Goal: Information Seeking & Learning: Learn about a topic

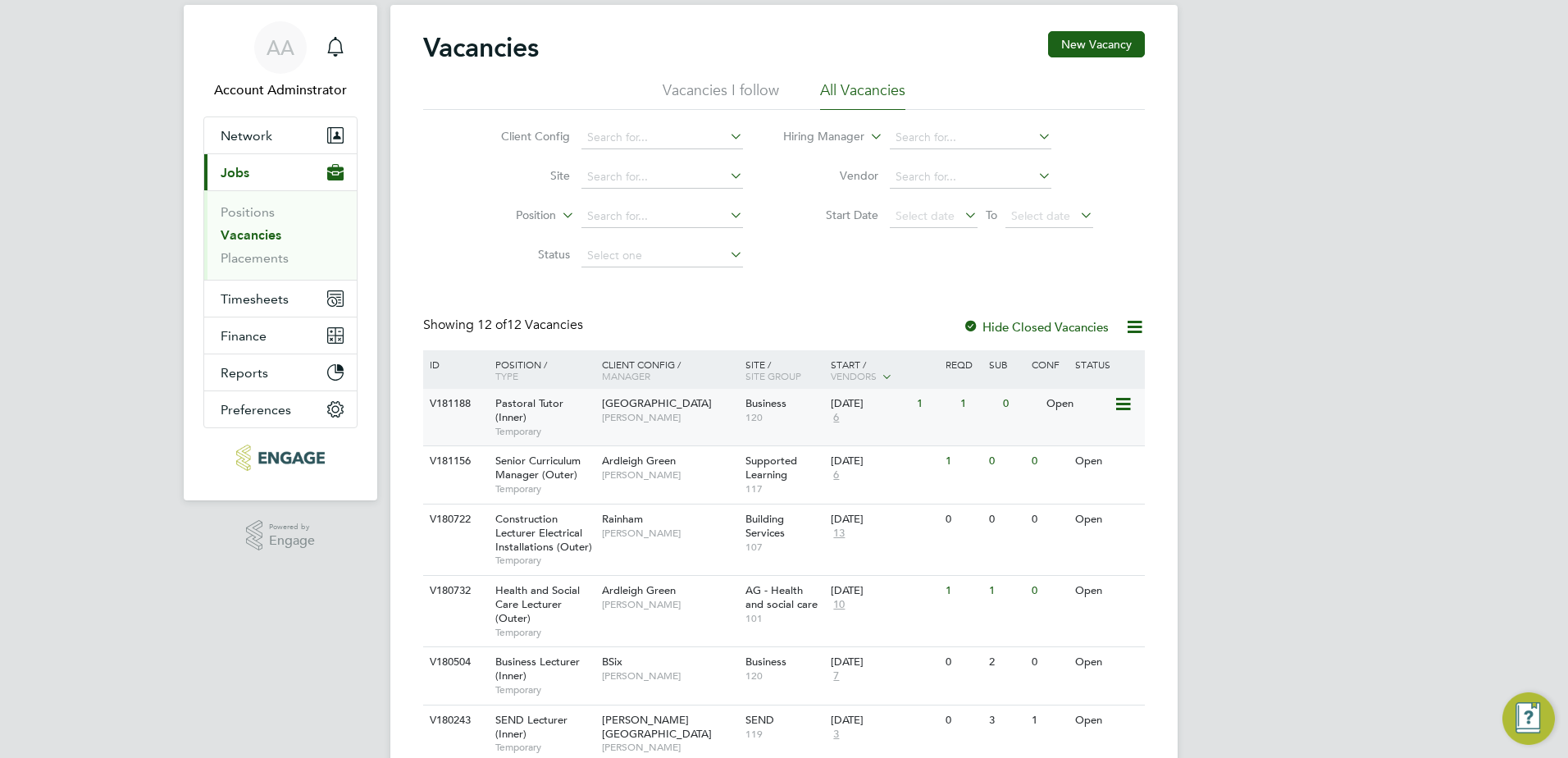
scroll to position [51, 0]
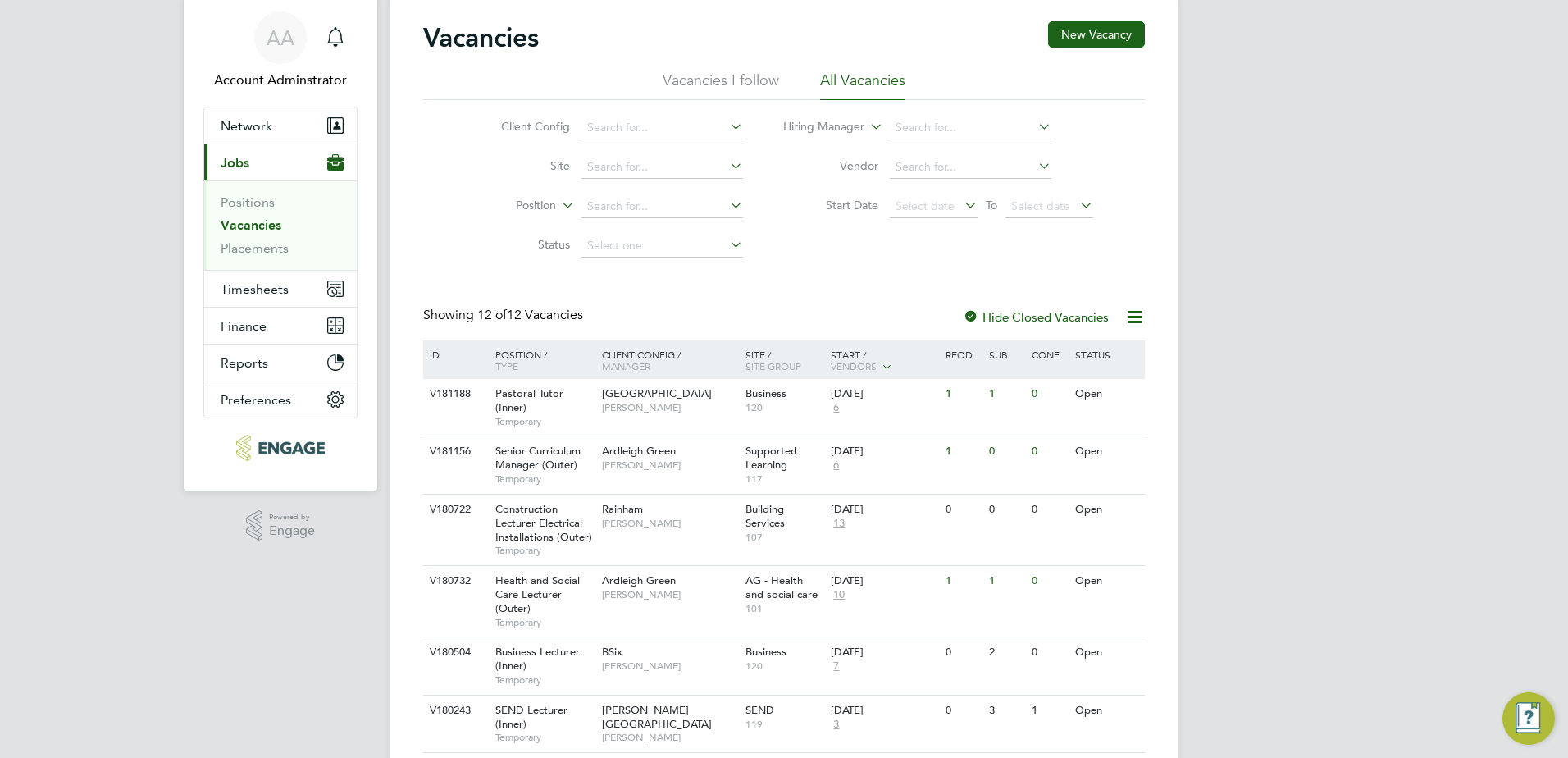
click at [507, 317] on span "12 of" at bounding box center [492, 315] width 29 height 16
click at [521, 318] on span "12 of 12 Vacancies" at bounding box center [530, 315] width 106 height 16
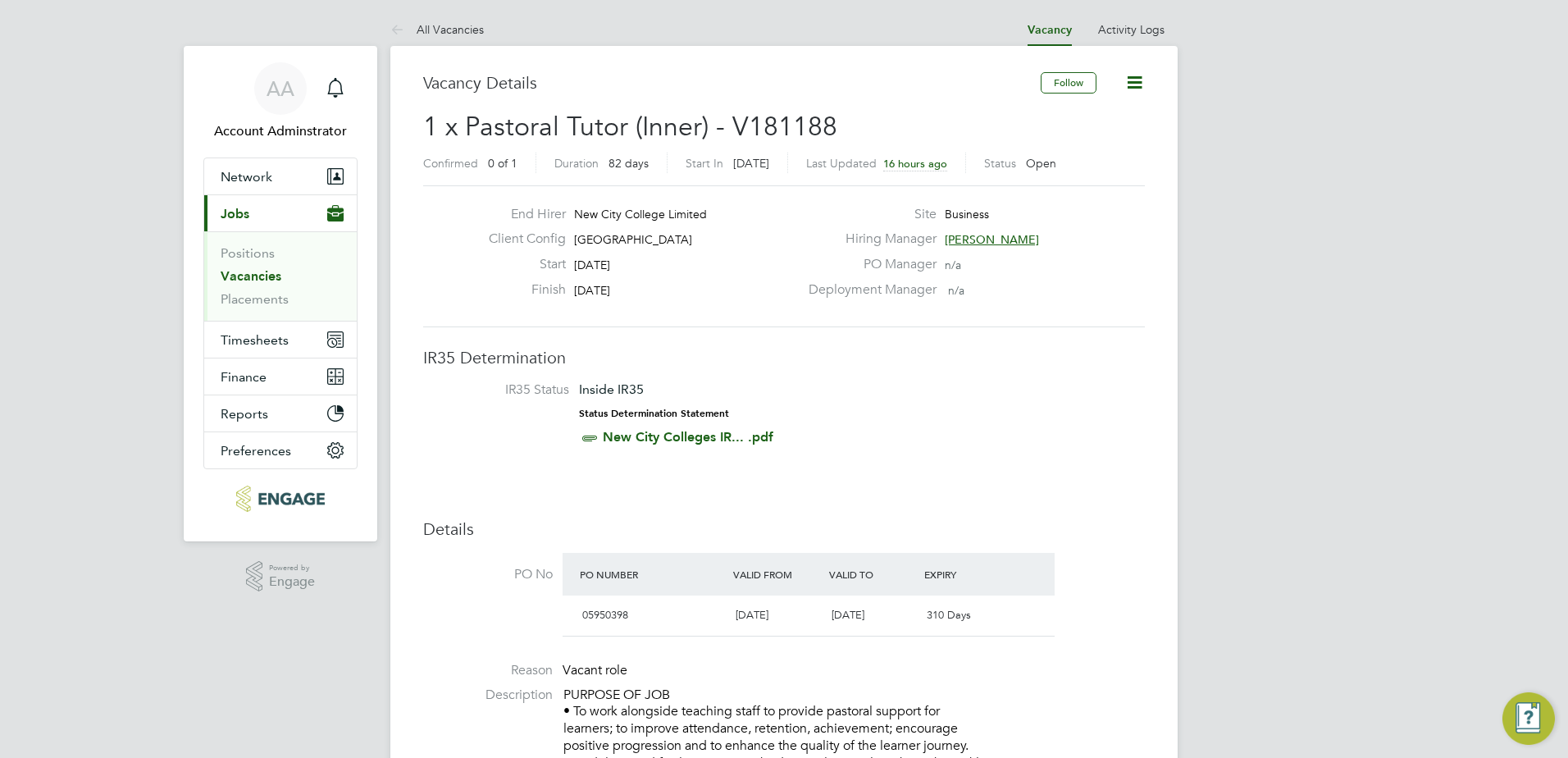
click at [251, 275] on link "Vacancies" at bounding box center [251, 276] width 60 height 16
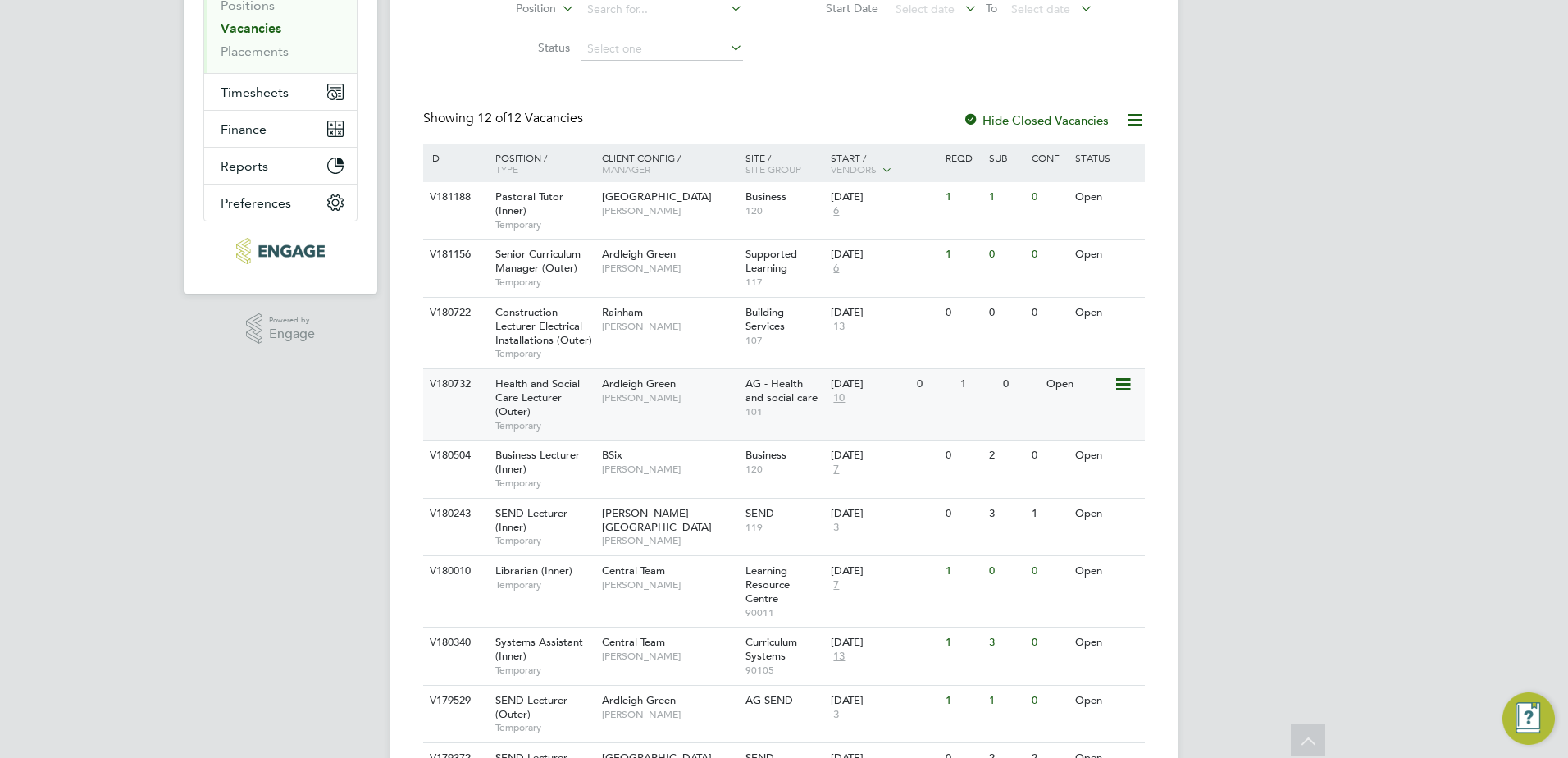
scroll to position [248, 0]
click at [538, 418] on span "Temporary" at bounding box center [544, 424] width 98 height 13
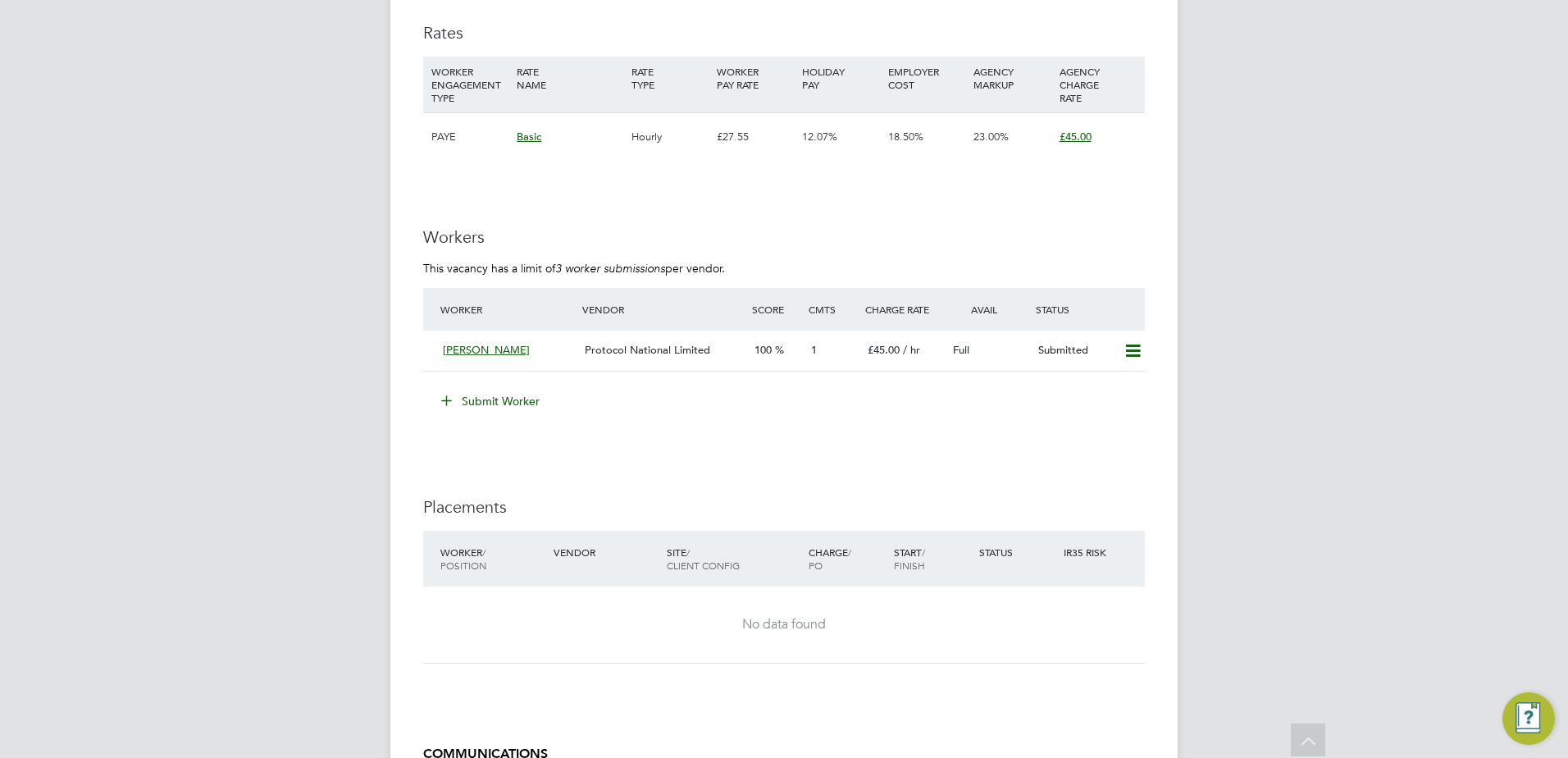
scroll to position [2392, 0]
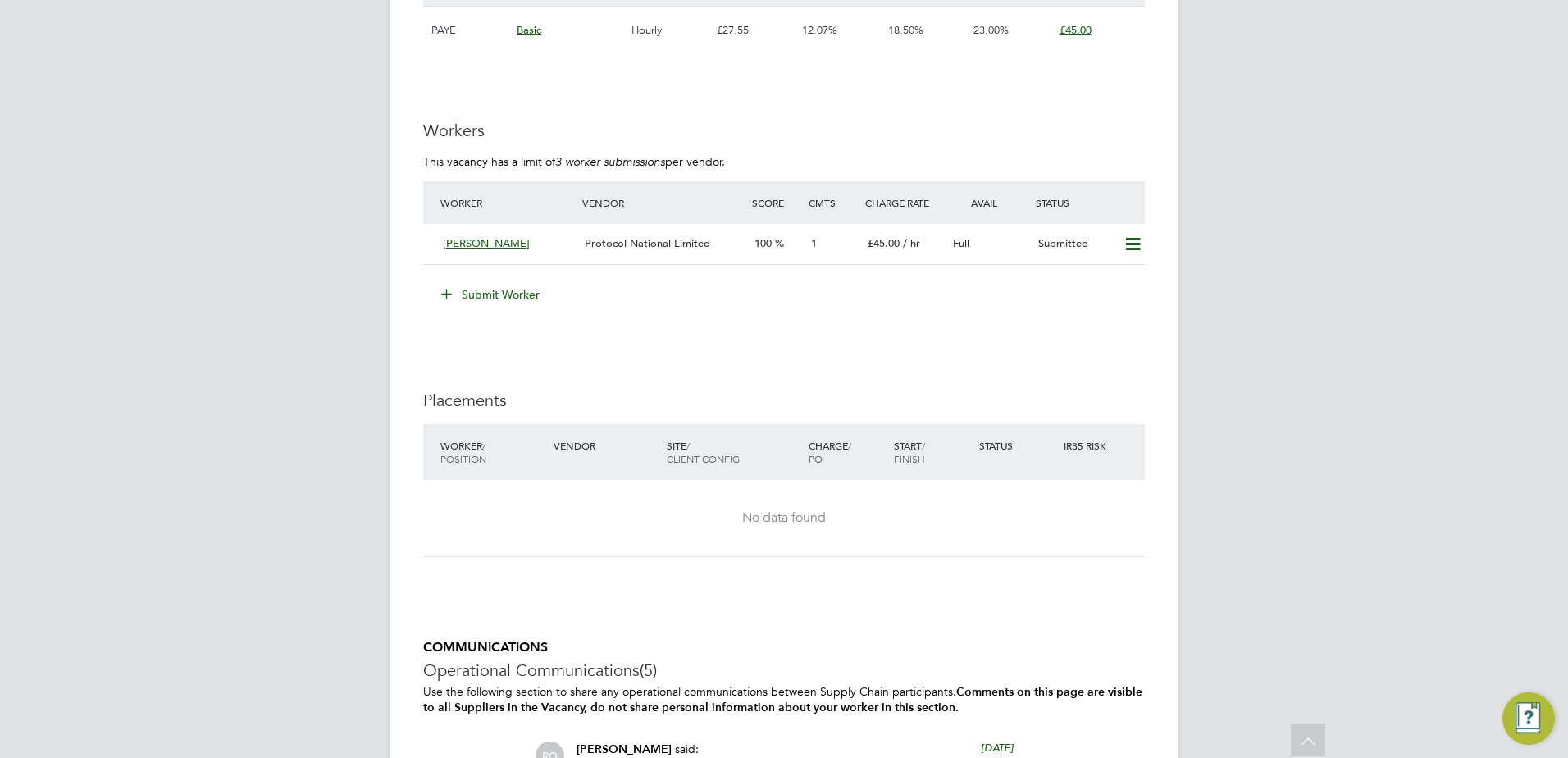
click at [596, 465] on div "Worker / Position Vendor Site / Client Config Charge / PO Start / Finish Status…" at bounding box center [784, 452] width 722 height 56
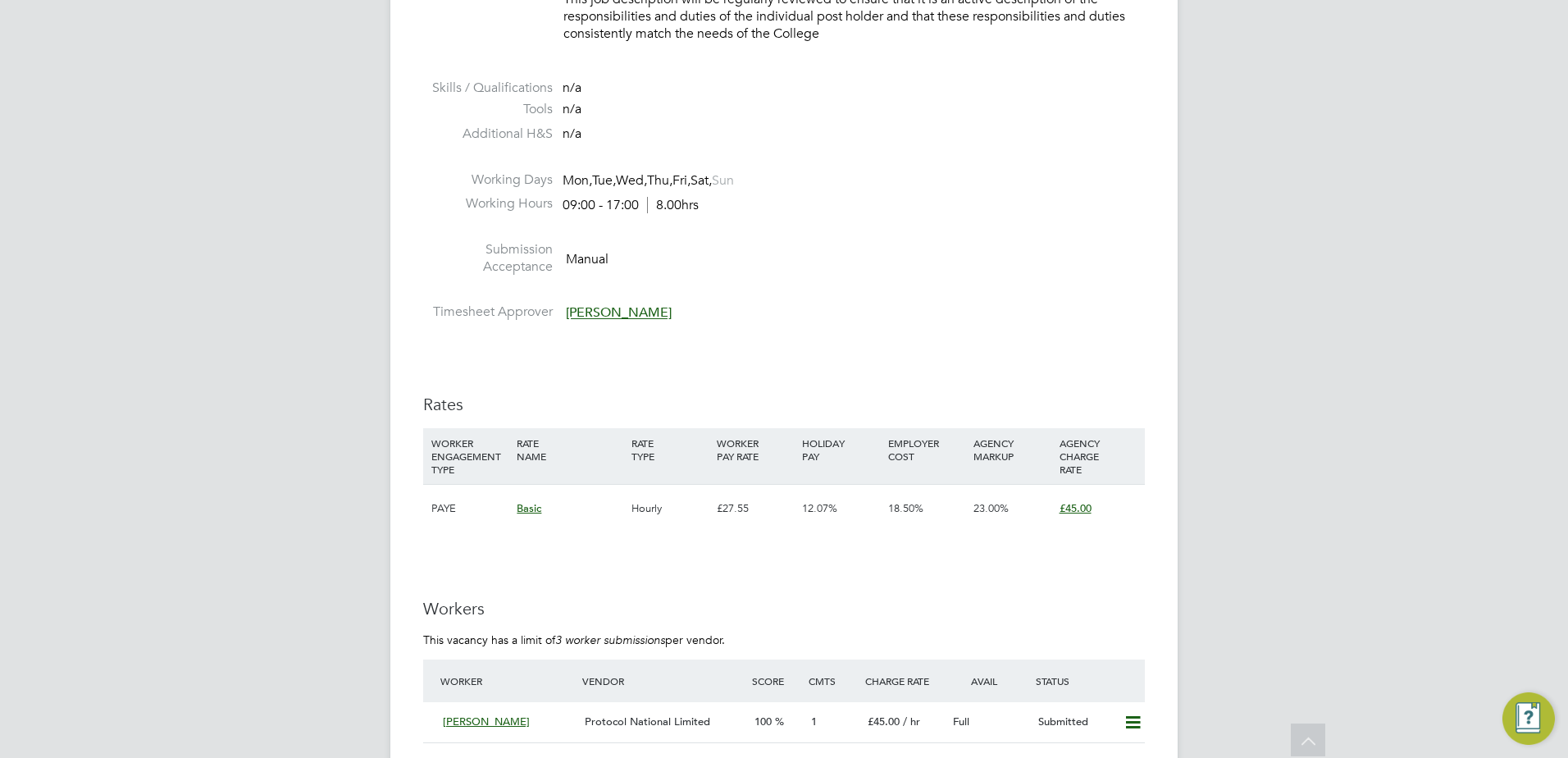
scroll to position [2075, 0]
drag, startPoint x: 919, startPoint y: 0, endPoint x: 1264, endPoint y: 100, distance: 359.2
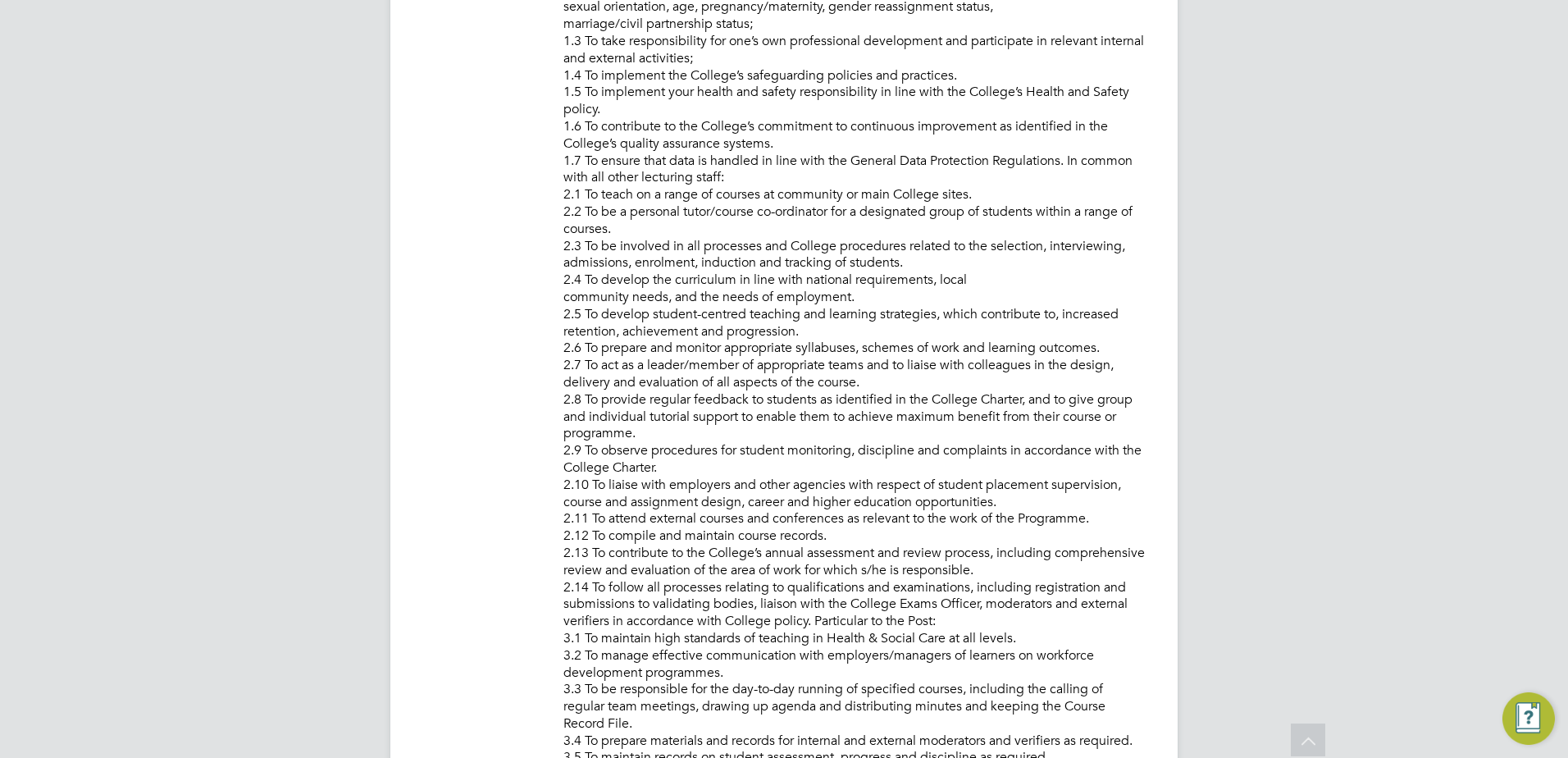
scroll to position [0, 0]
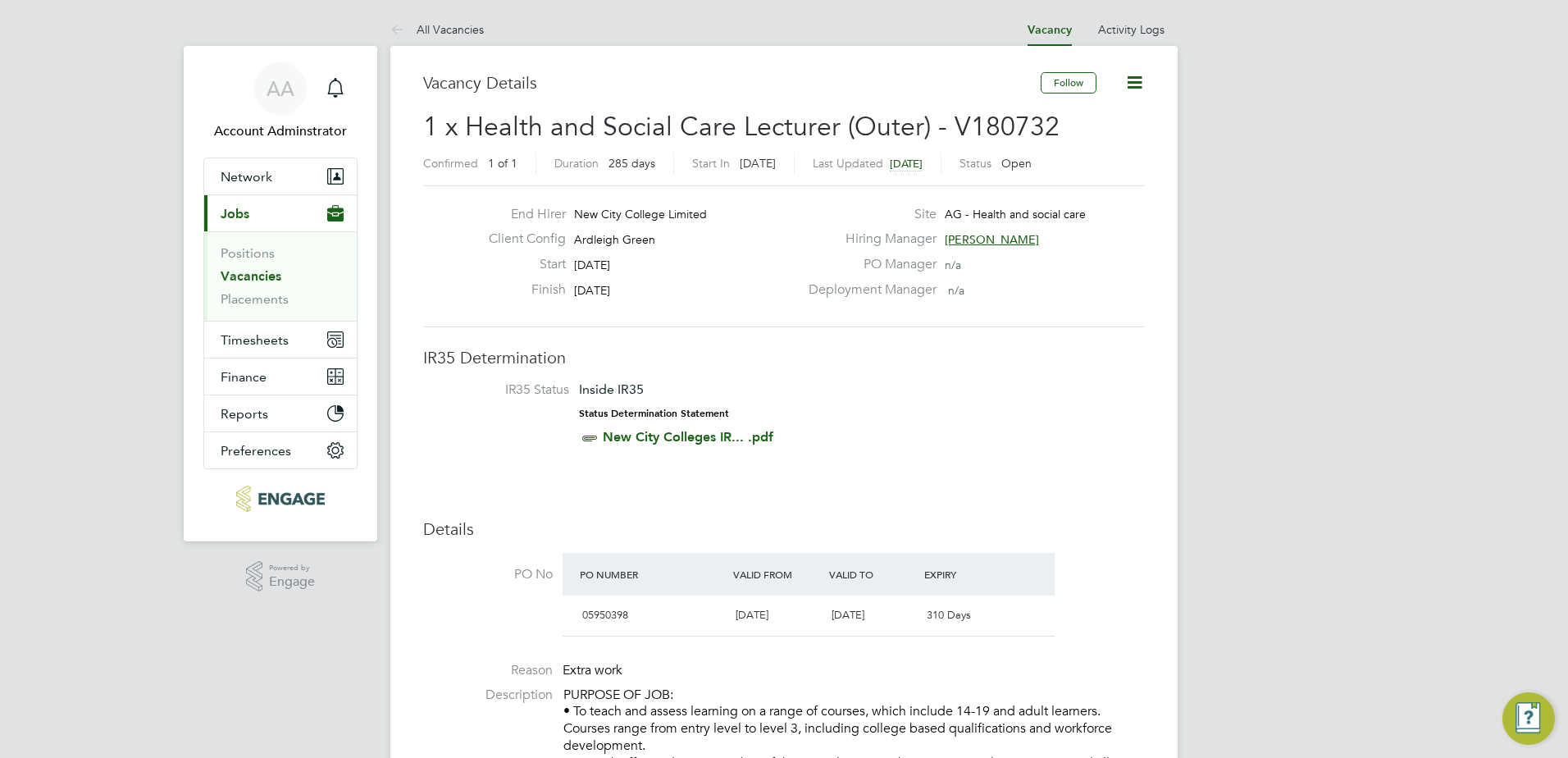
click at [246, 277] on link "Vacancies" at bounding box center [251, 276] width 60 height 16
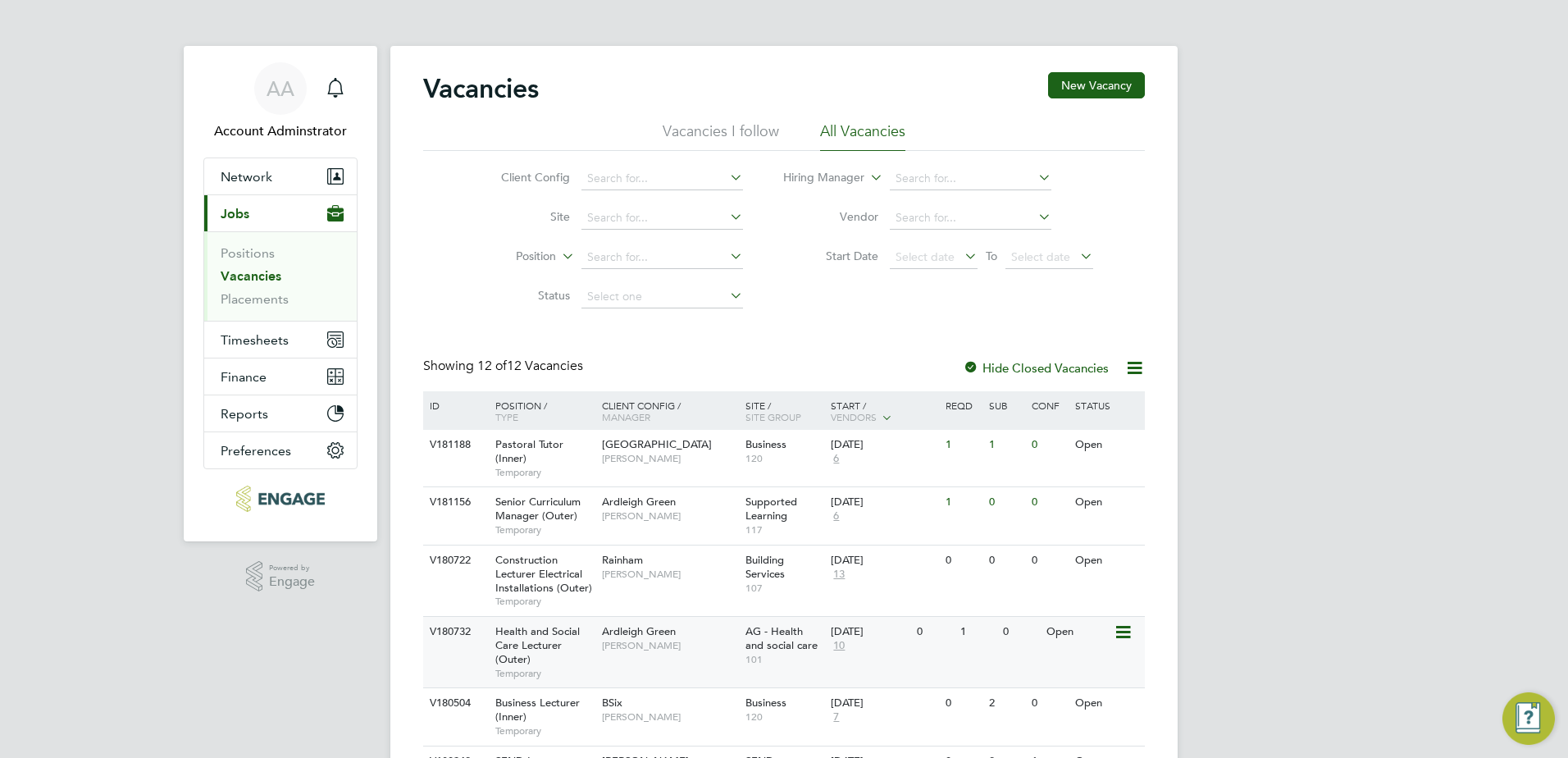
click at [743, 653] on div "AG - Health and social care 101" at bounding box center [785, 645] width 86 height 57
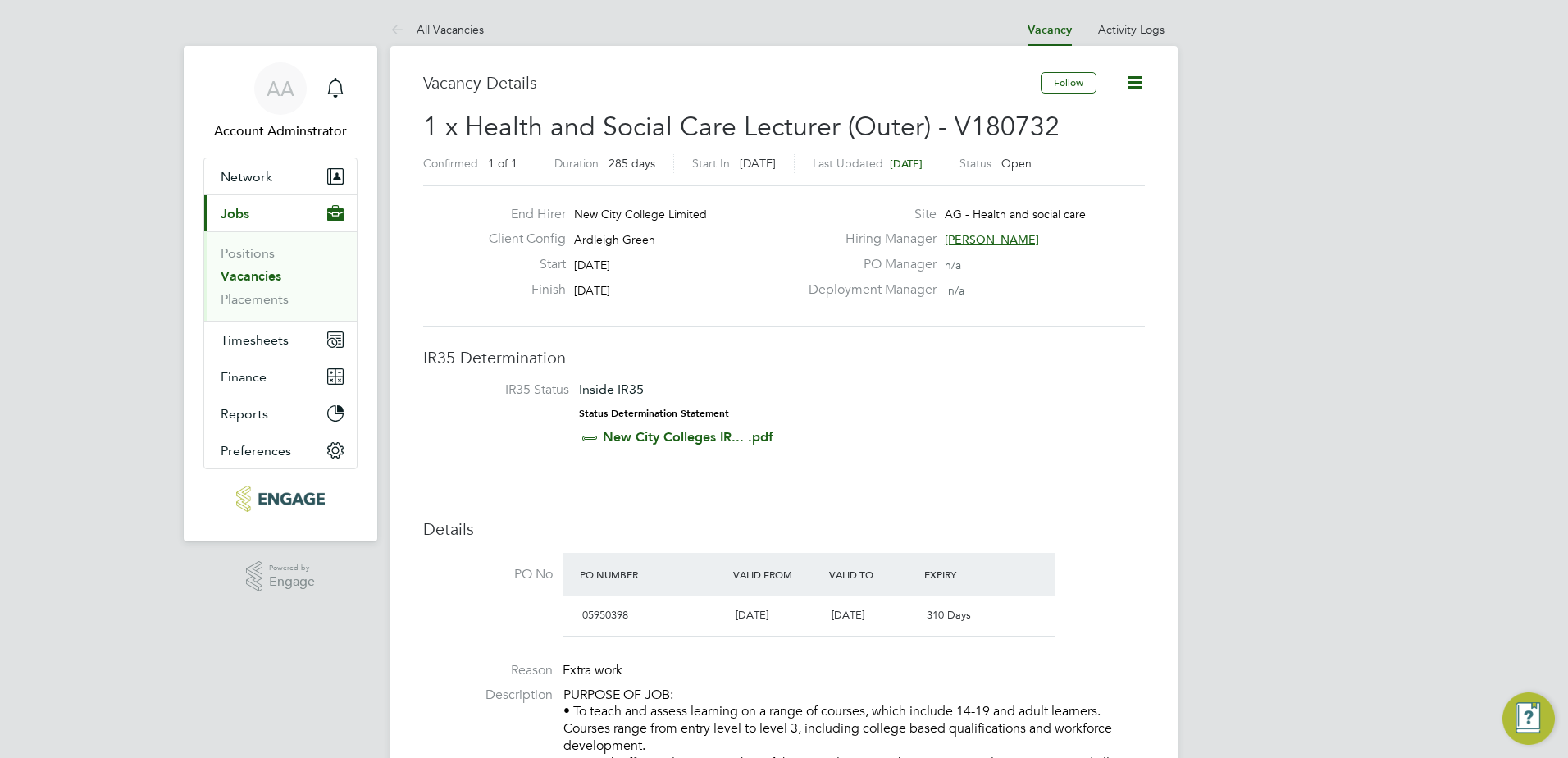
click at [255, 279] on link "Vacancies" at bounding box center [251, 276] width 60 height 16
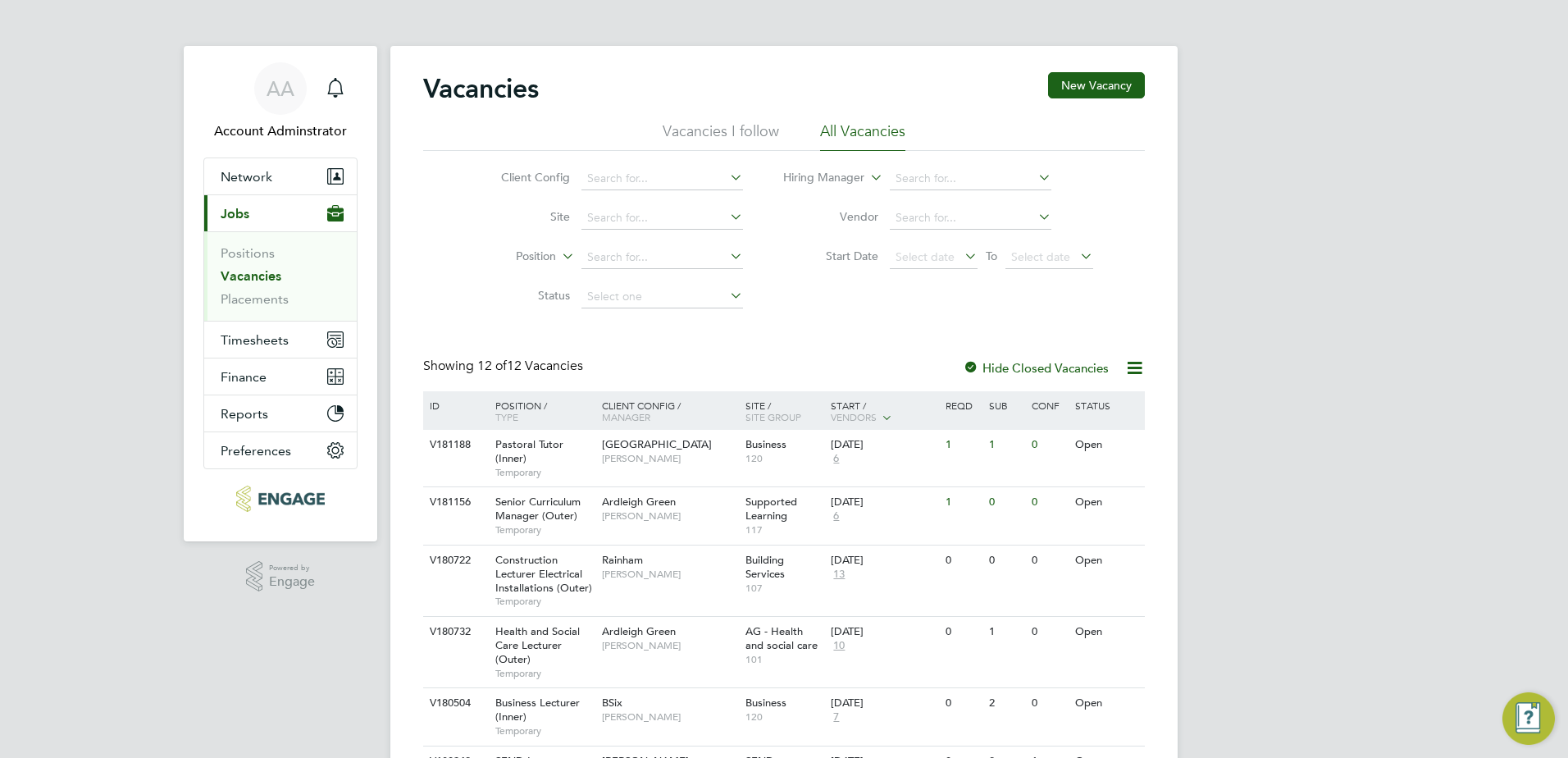
click at [256, 278] on link "Vacancies" at bounding box center [251, 276] width 60 height 16
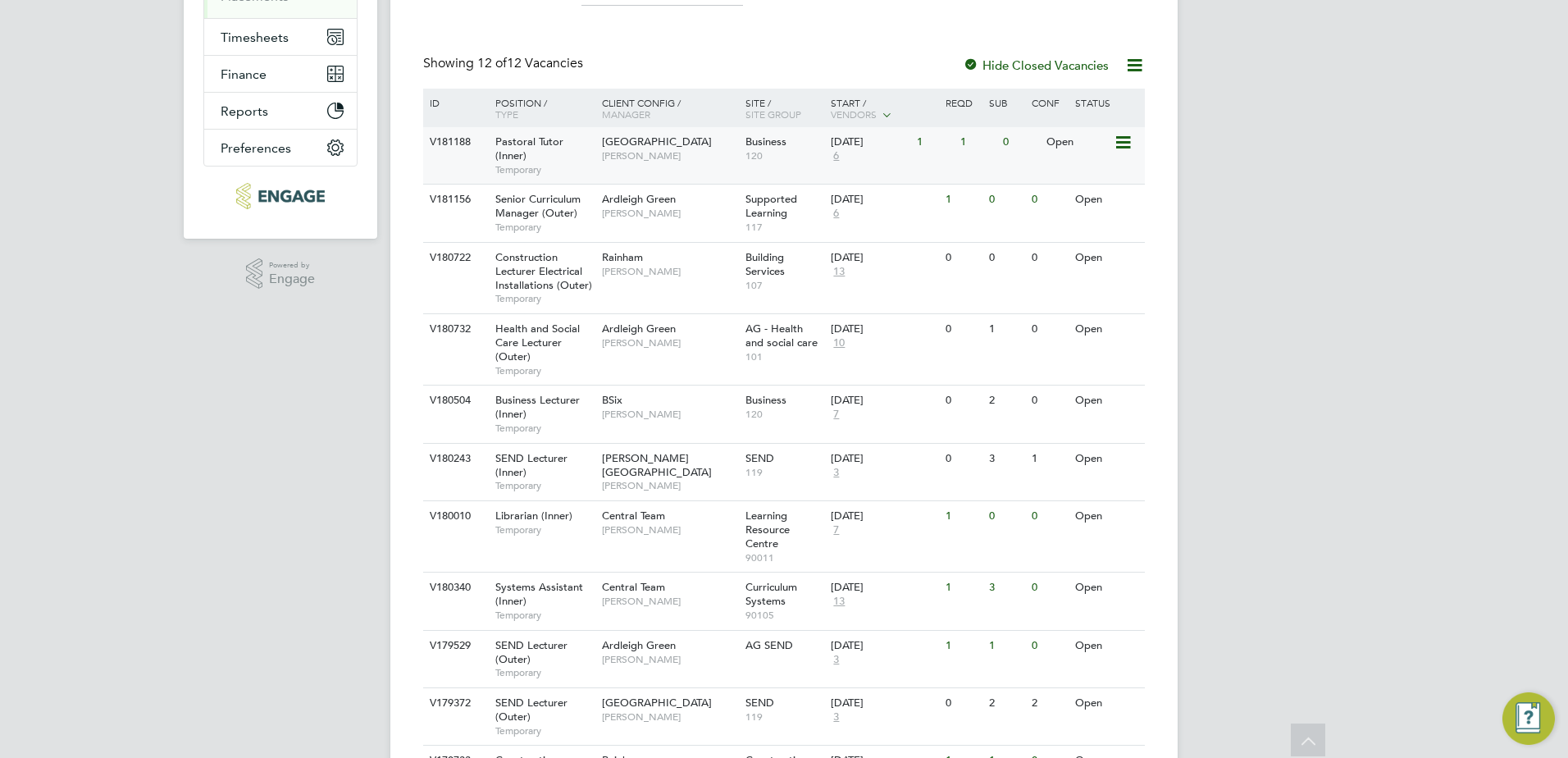
scroll to position [325, 0]
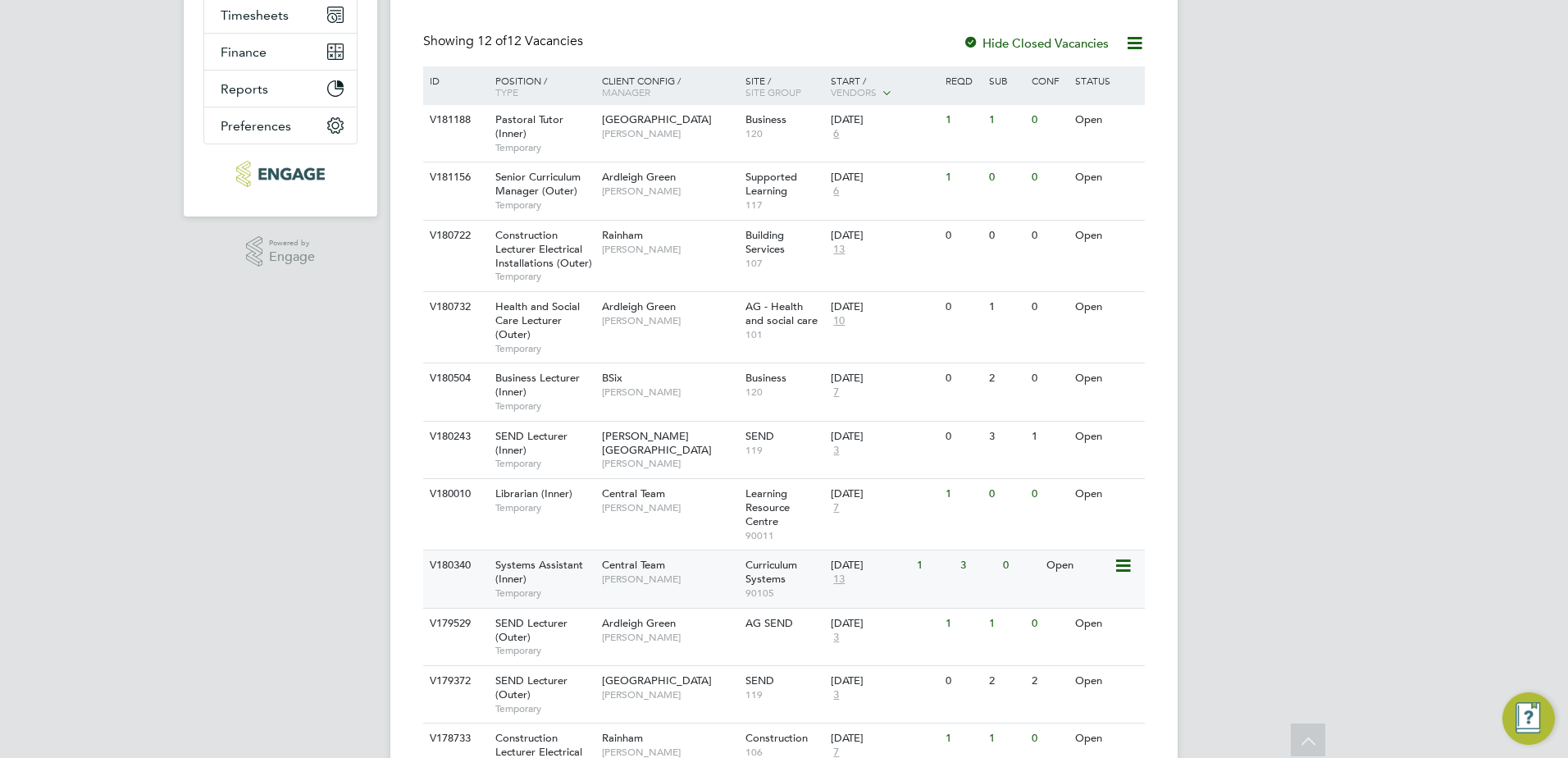
click at [574, 574] on div "Systems Assistant (Inner) Temporary" at bounding box center [540, 579] width 115 height 57
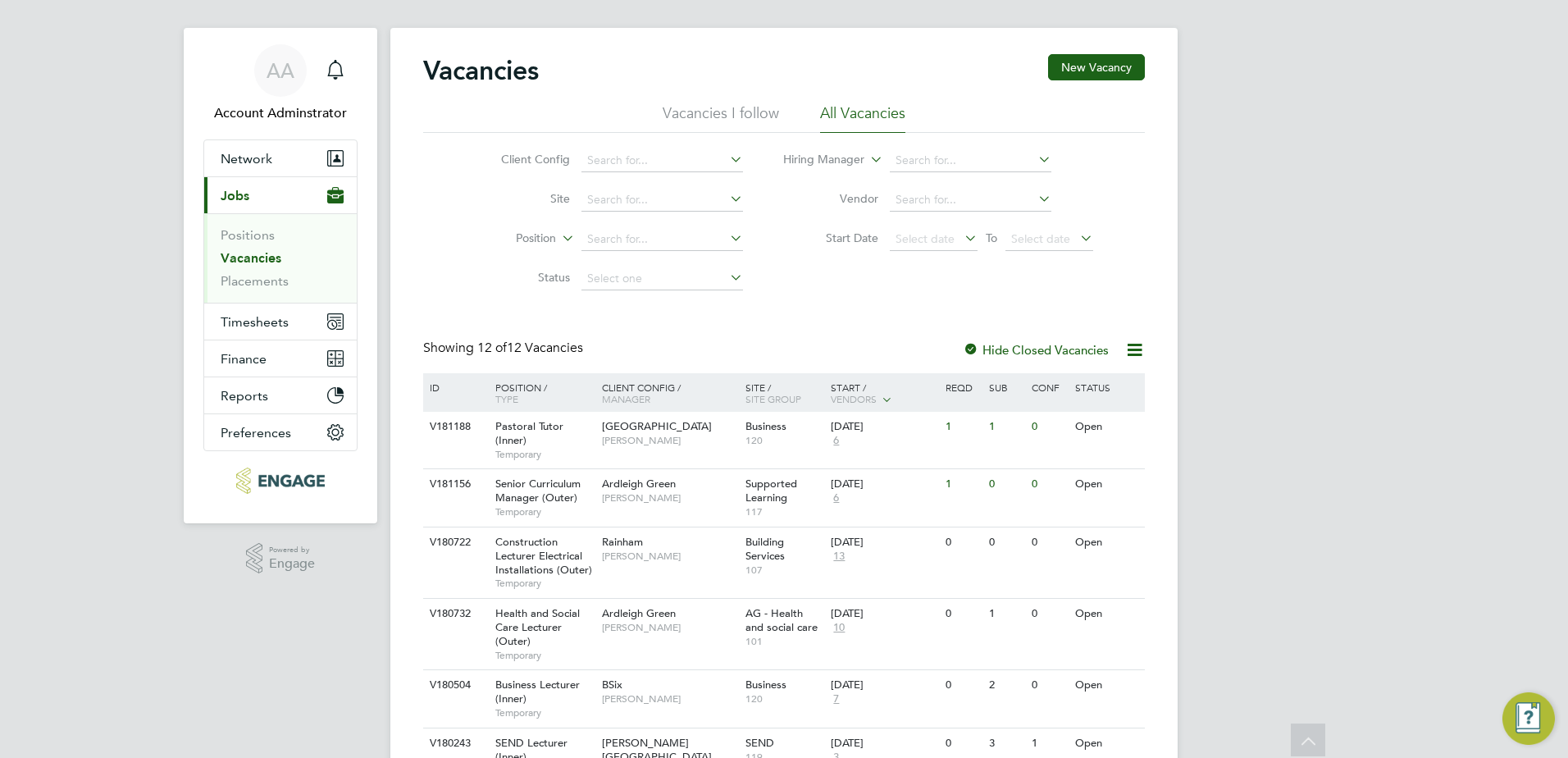
scroll to position [0, 0]
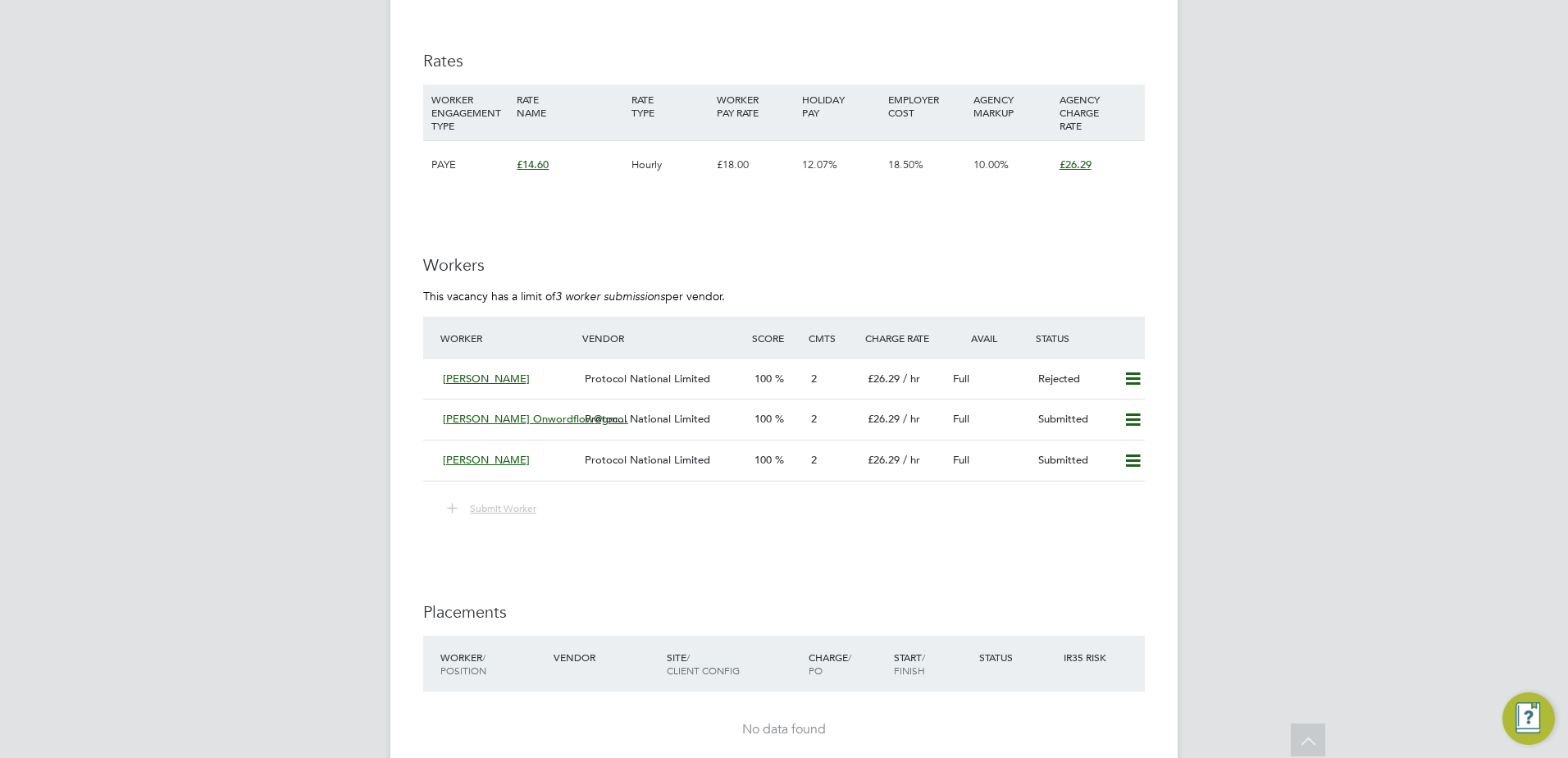
scroll to position [2334, 0]
click at [432, 377] on div "[PERSON_NAME] Protocol National Limited 100 2 £26.29 / hr Full Rejected" at bounding box center [784, 378] width 722 height 41
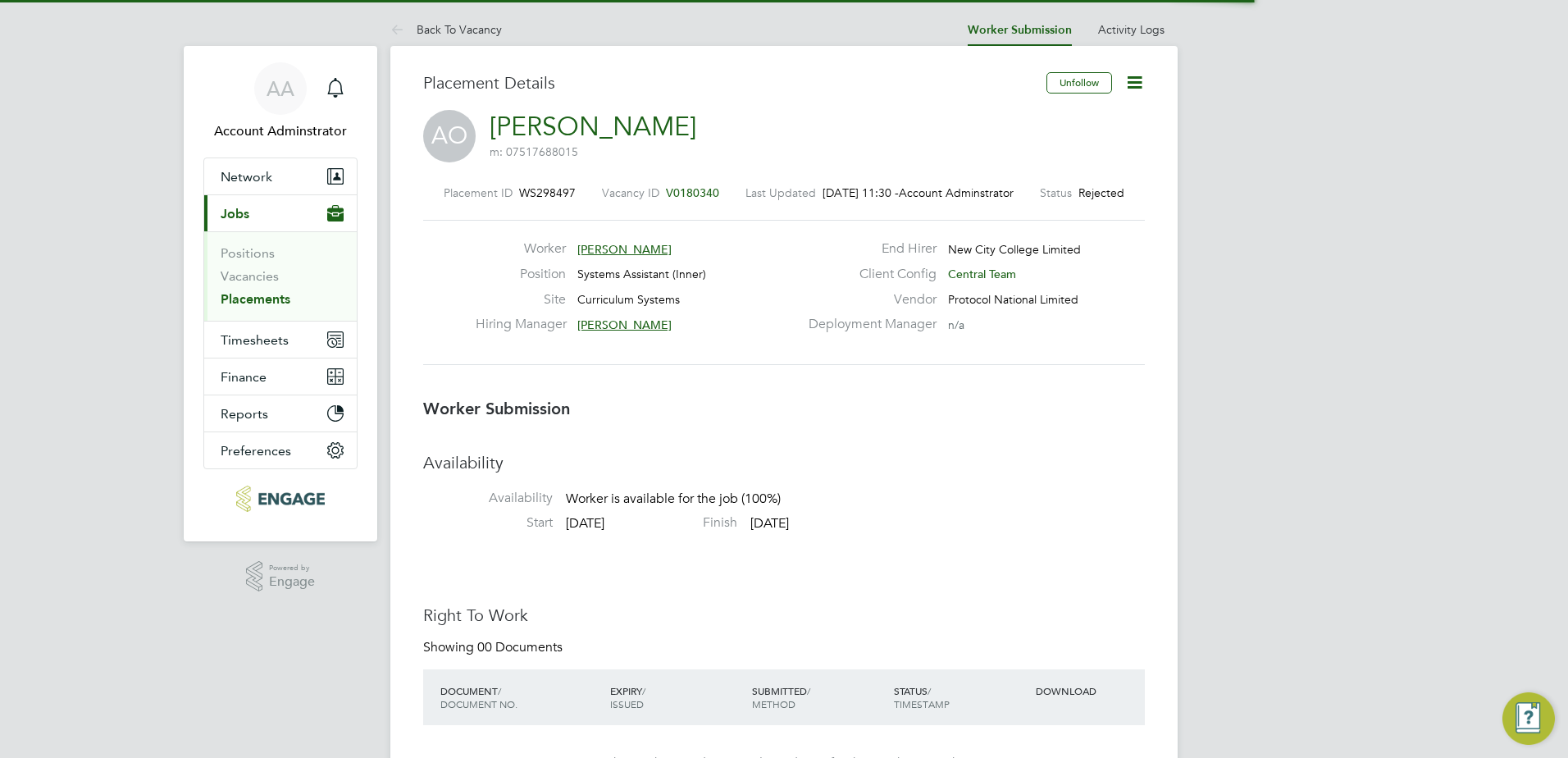
scroll to position [9, 9]
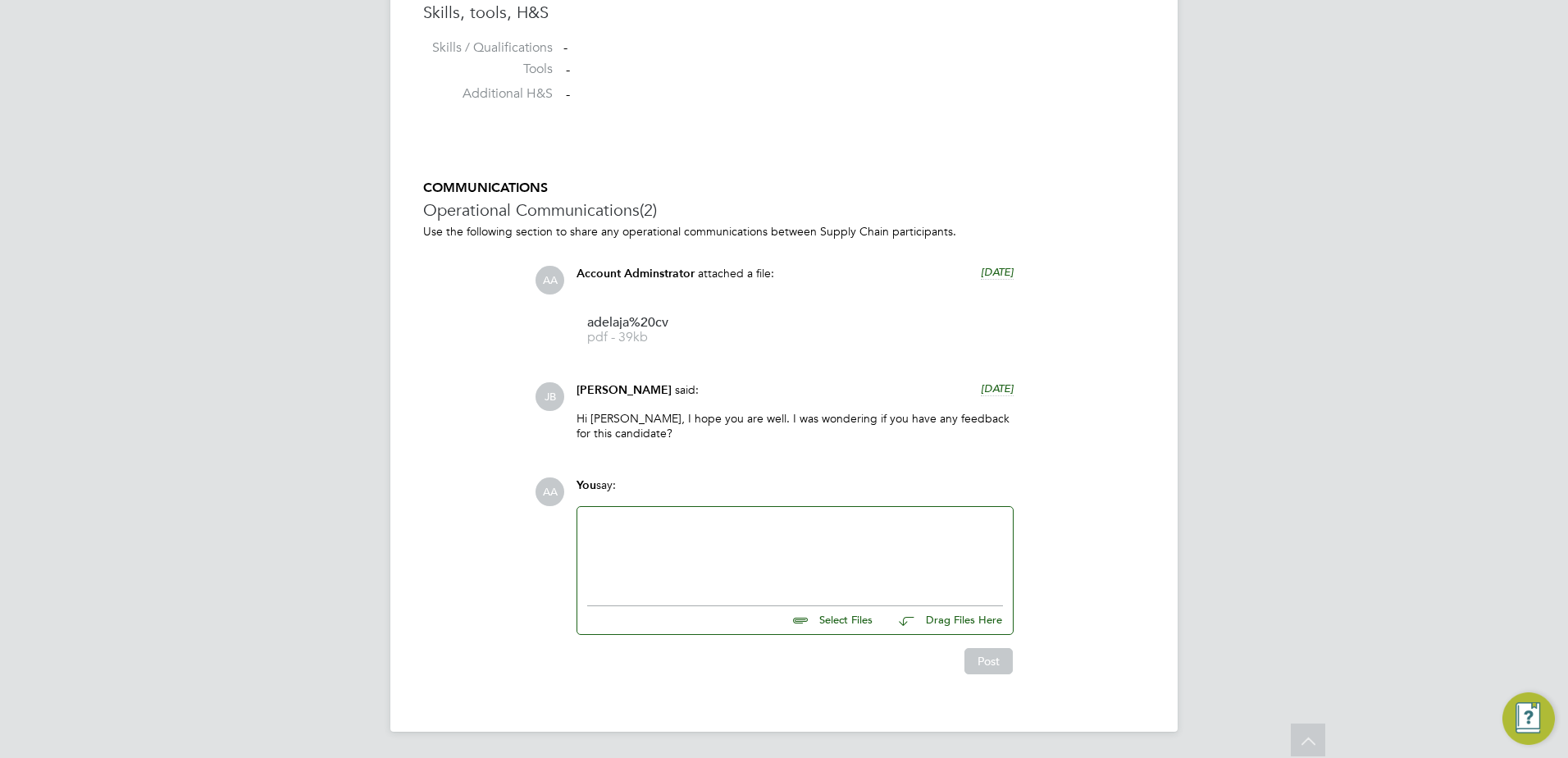
click at [816, 517] on div at bounding box center [795, 552] width 416 height 71
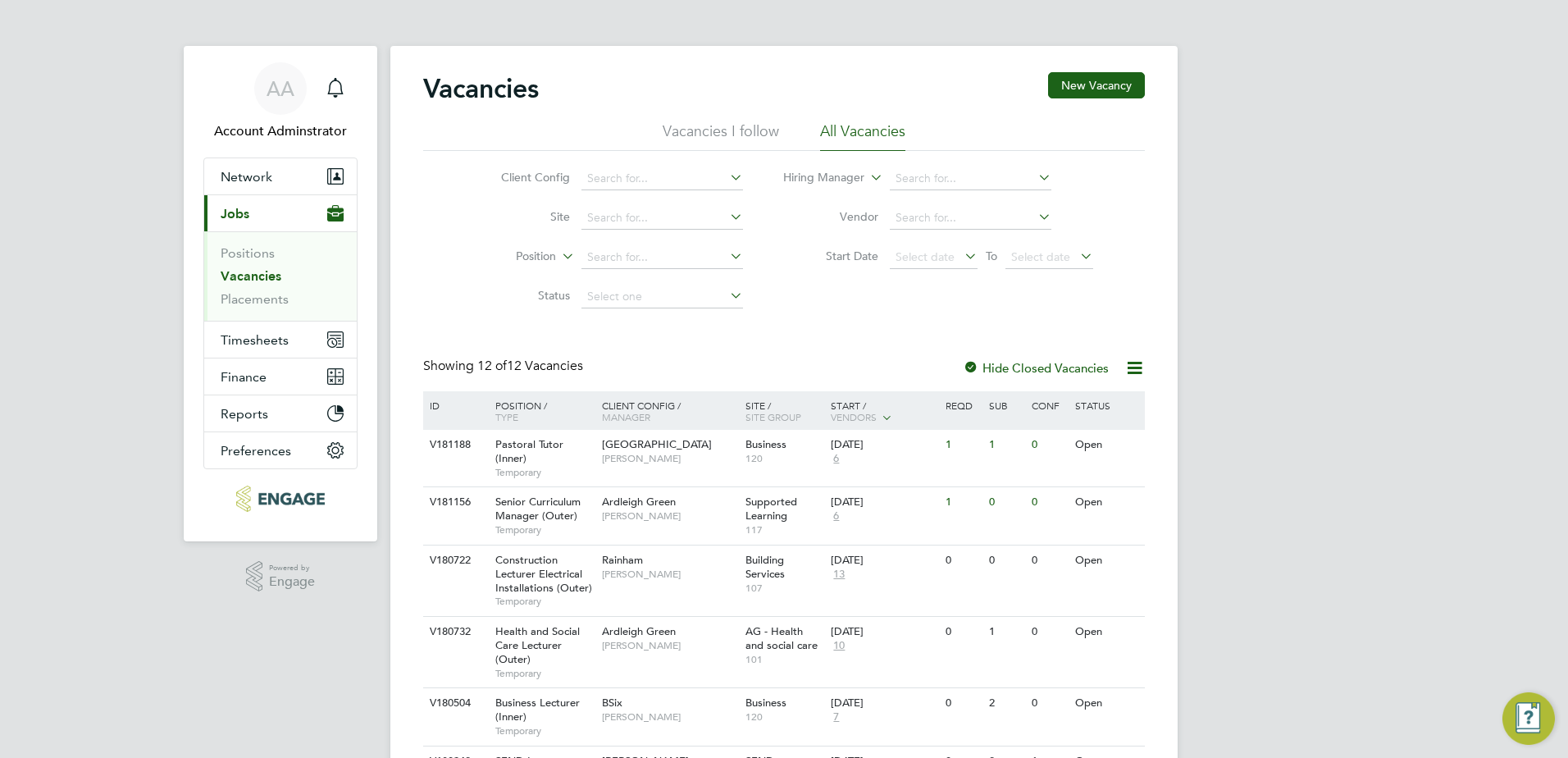
click at [505, 360] on span "12 of" at bounding box center [492, 366] width 29 height 16
click at [715, 136] on li "Vacancies I follow" at bounding box center [720, 136] width 116 height 29
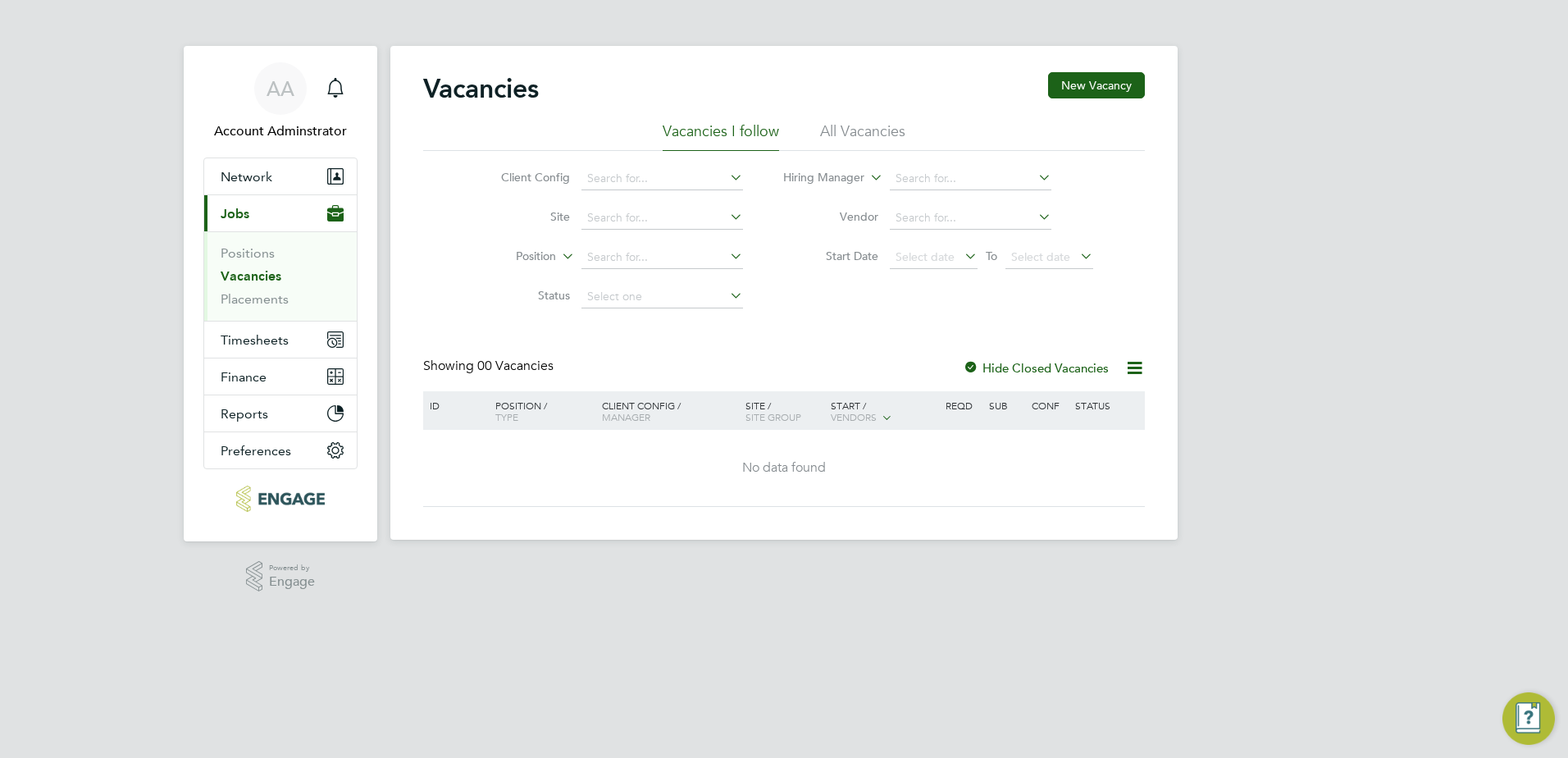
click at [260, 273] on link "Vacancies" at bounding box center [251, 276] width 60 height 16
click at [888, 140] on li "All Vacancies" at bounding box center [862, 136] width 85 height 29
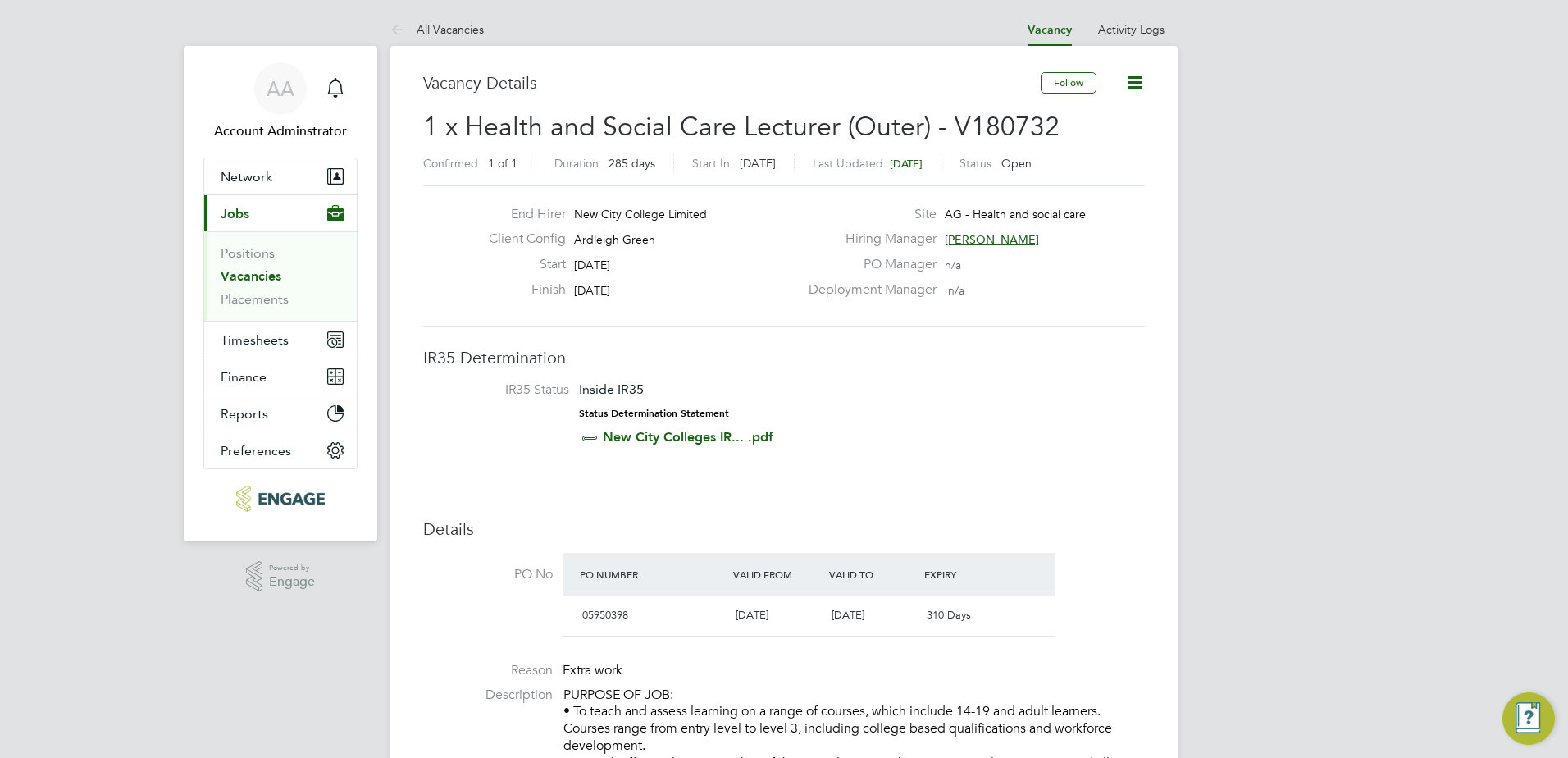
click at [268, 278] on link "Vacancies" at bounding box center [251, 276] width 60 height 16
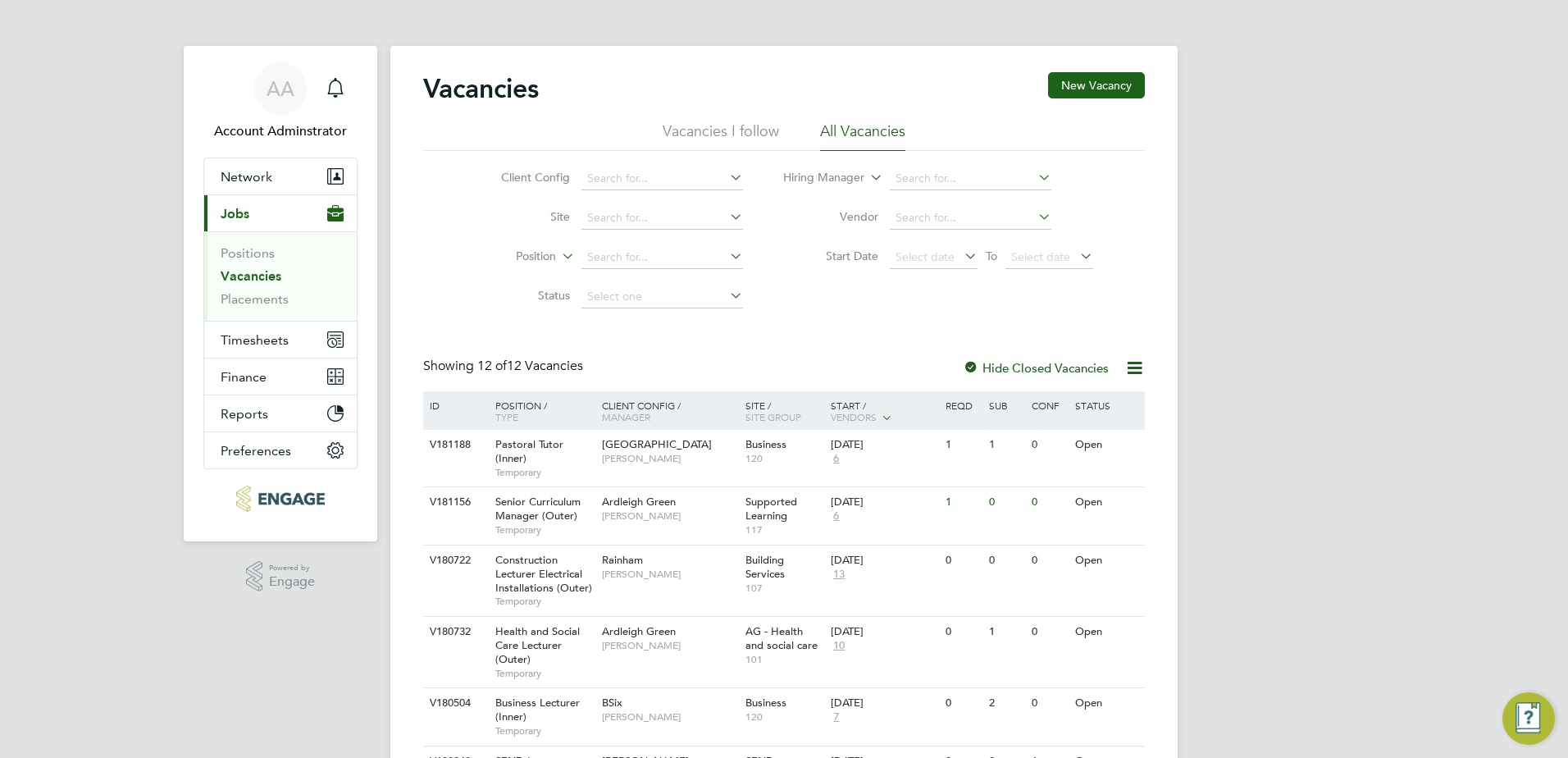
click at [259, 276] on link "Vacancies" at bounding box center [251, 276] width 60 height 16
